Goal: Check status: Check status

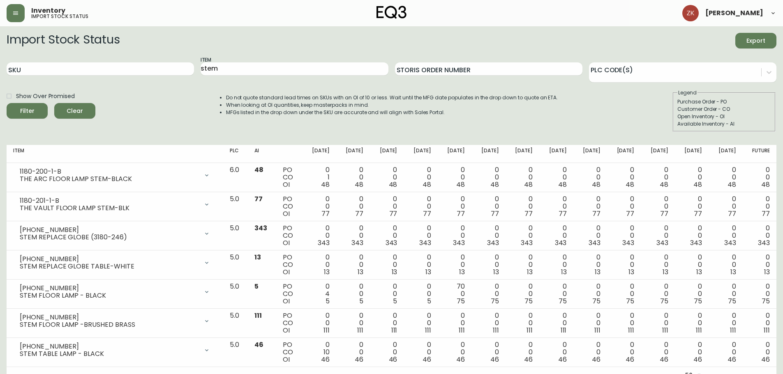
scroll to position [10, 0]
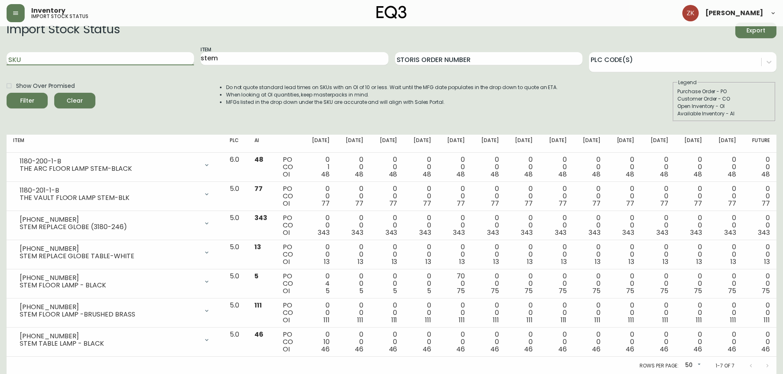
click at [122, 58] on input "SKU" at bounding box center [100, 58] width 187 height 13
paste input "2020-111-13"
type input "2020-111-13"
click at [7, 93] on button "Filter" at bounding box center [27, 101] width 41 height 16
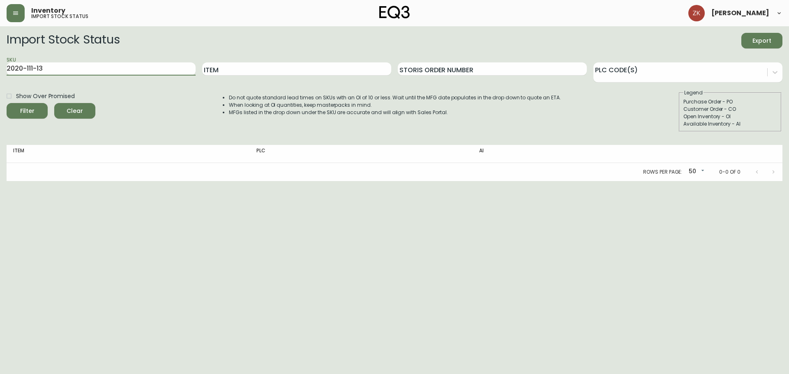
drag, startPoint x: 133, startPoint y: 64, endPoint x: 0, endPoint y: 57, distance: 133.0
click at [0, 57] on main "Import Stock Status Export SKU 2020-111-13 Item Storis Order Number PLC Code(s)…" at bounding box center [394, 103] width 789 height 155
click at [19, 18] on button "button" at bounding box center [16, 13] width 18 height 18
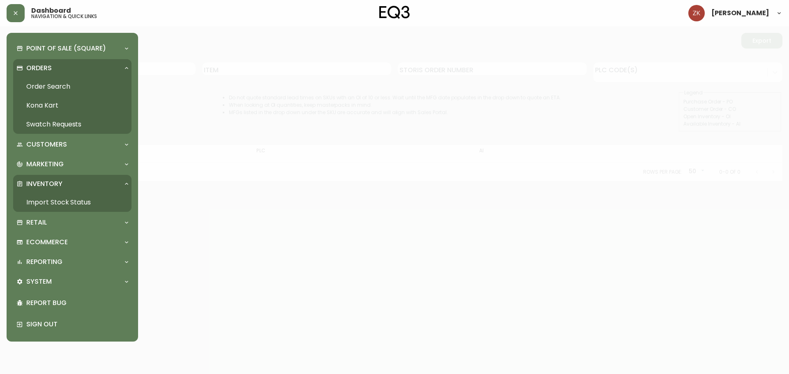
click at [46, 68] on p "Orders" at bounding box center [38, 68] width 25 height 9
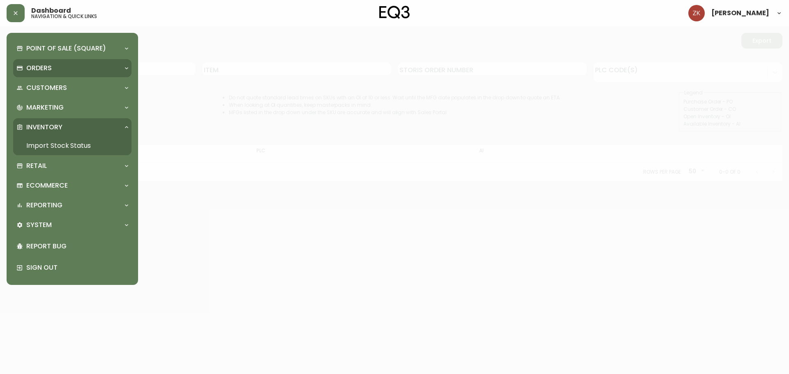
click at [46, 68] on p "Orders" at bounding box center [38, 68] width 25 height 9
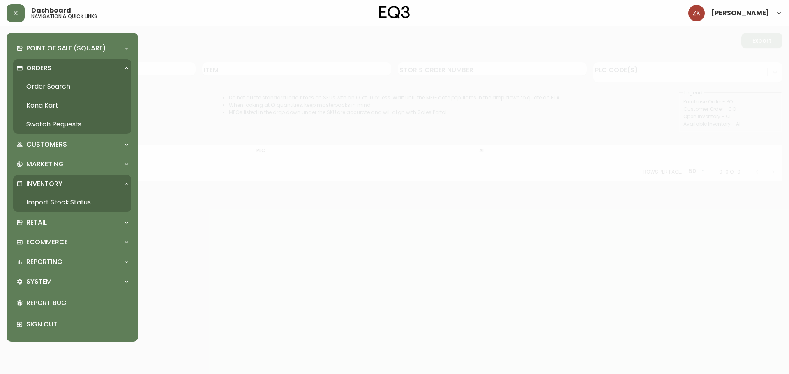
click at [62, 186] on p "Inventory" at bounding box center [44, 184] width 36 height 9
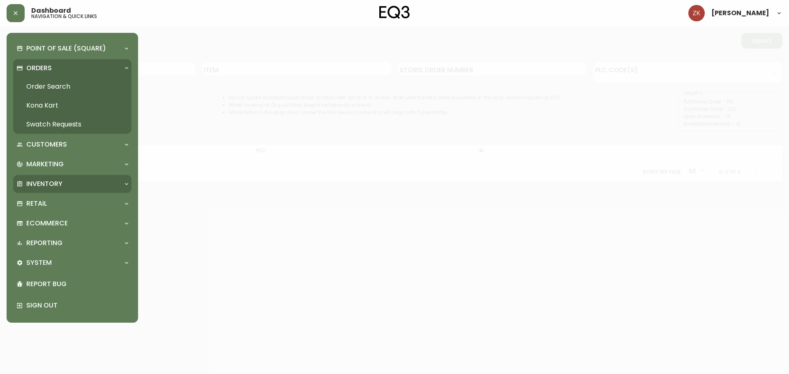
click at [63, 185] on div "Inventory" at bounding box center [68, 184] width 104 height 9
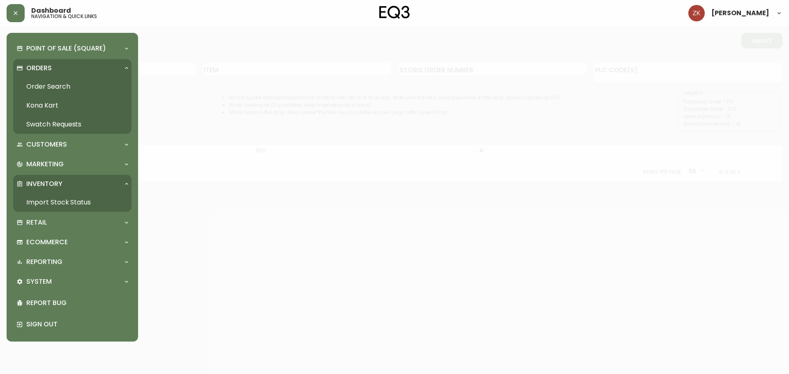
click at [59, 201] on link "Import Stock Status" at bounding box center [72, 202] width 118 height 19
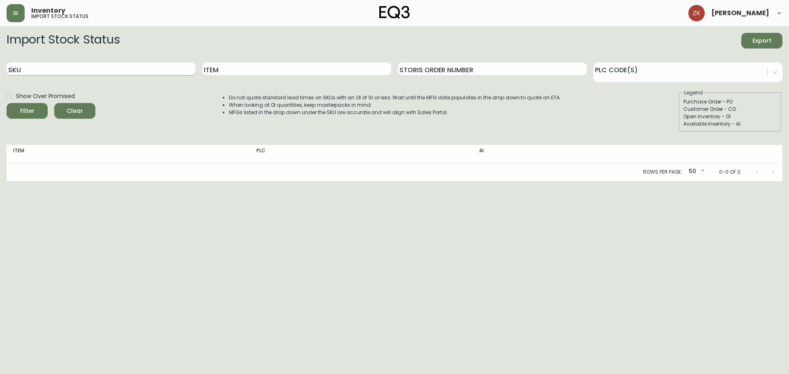
click at [169, 74] on input "SKU" at bounding box center [101, 68] width 189 height 13
